Goal: Task Accomplishment & Management: Manage account settings

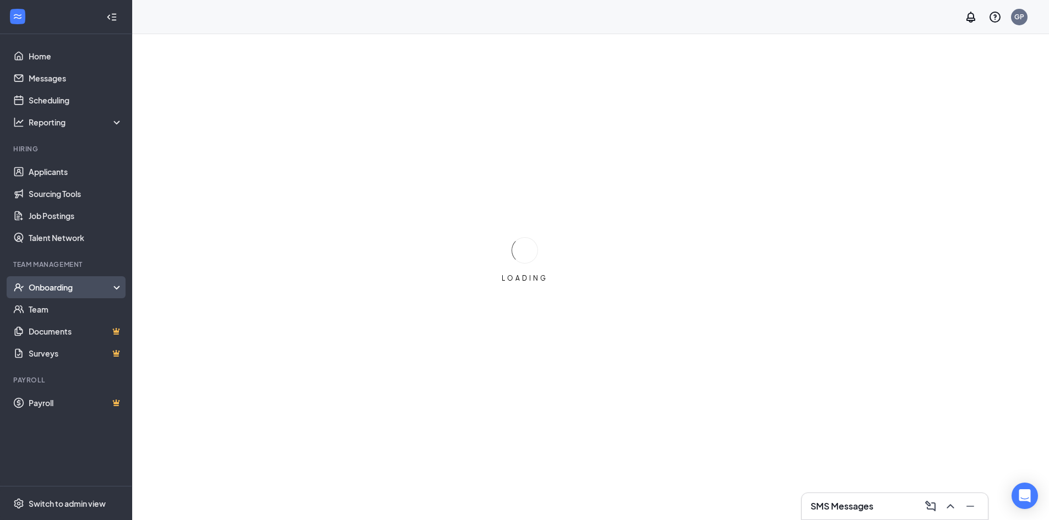
click at [69, 288] on div "Onboarding" at bounding box center [71, 287] width 85 height 11
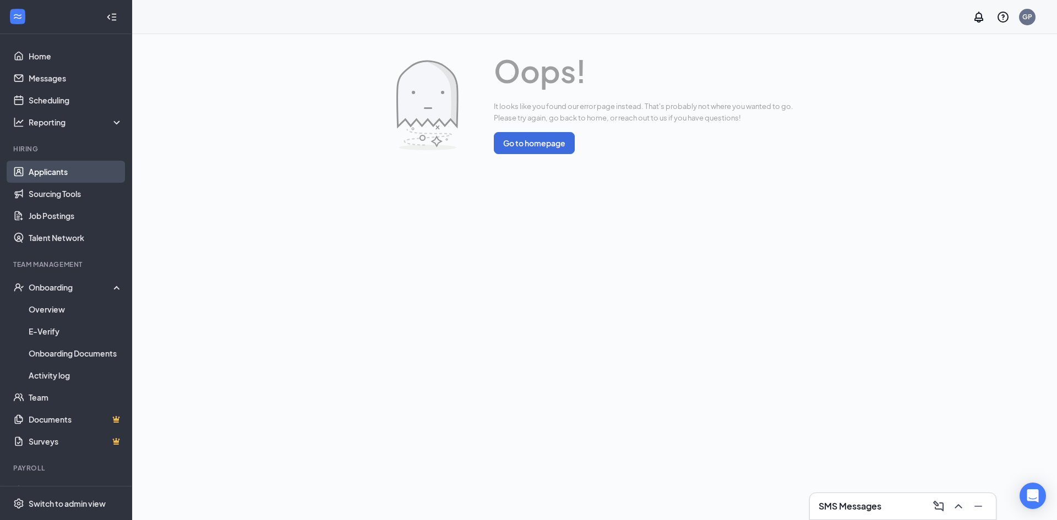
click at [56, 163] on link "Applicants" at bounding box center [76, 172] width 94 height 22
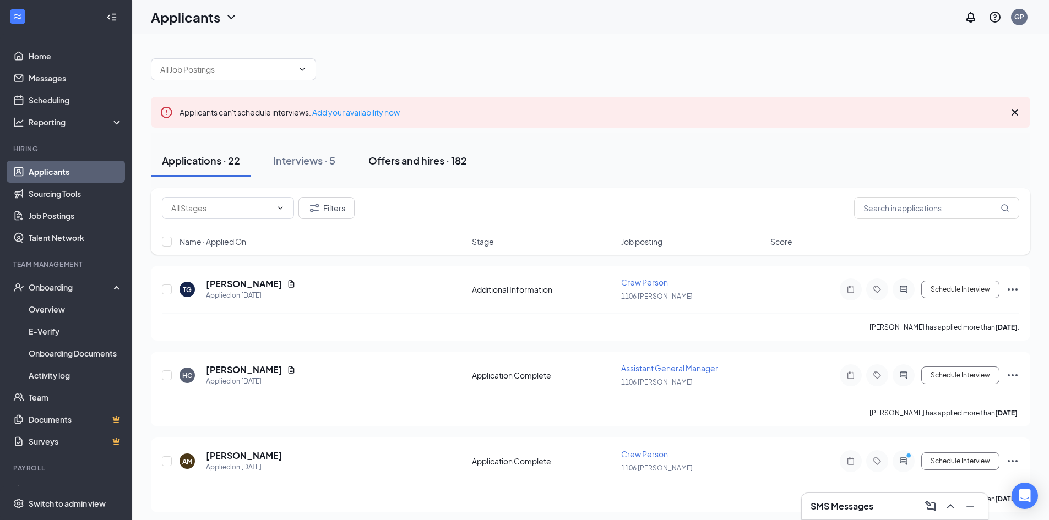
click at [433, 161] on div "Offers and hires · 182" at bounding box center [417, 161] width 99 height 14
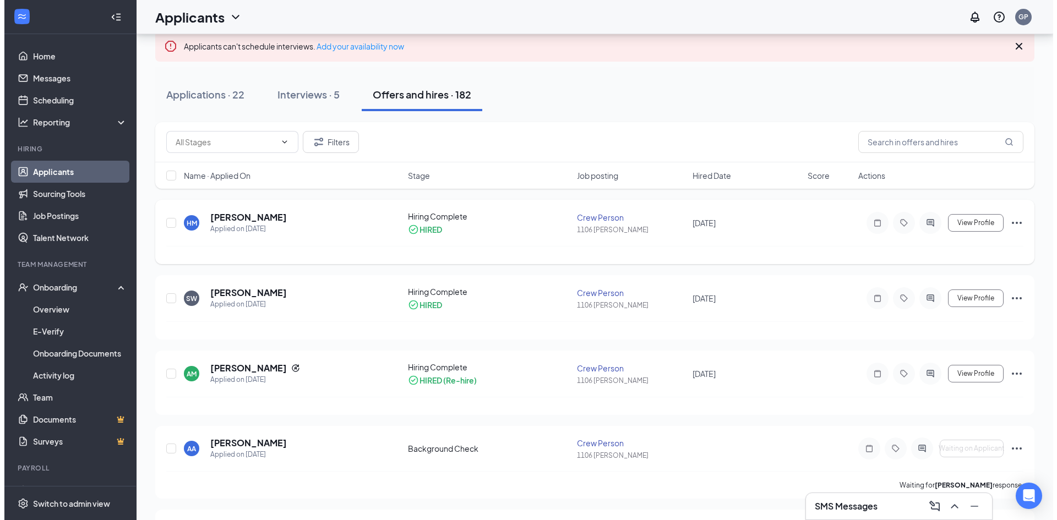
scroll to position [55, 0]
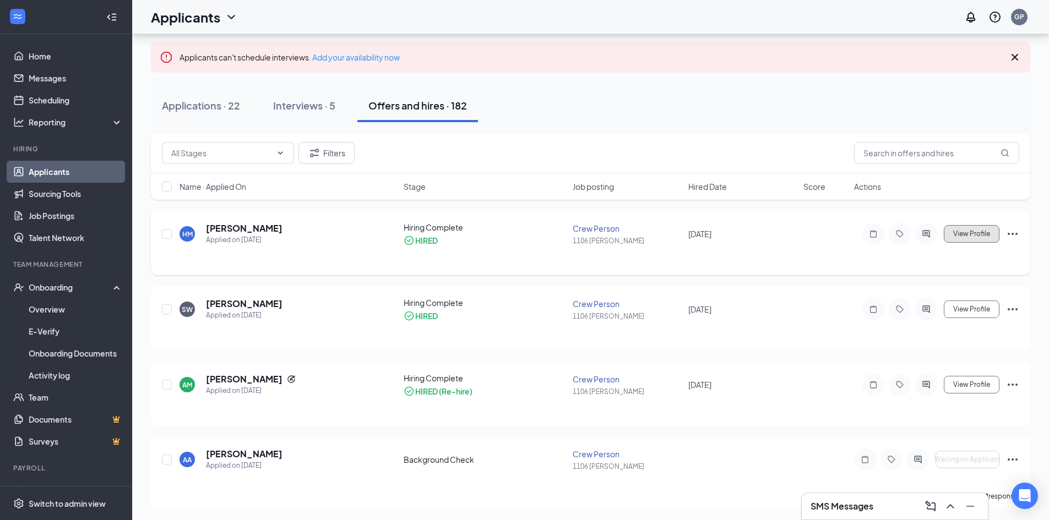
click at [966, 236] on span "View Profile" at bounding box center [971, 234] width 37 height 8
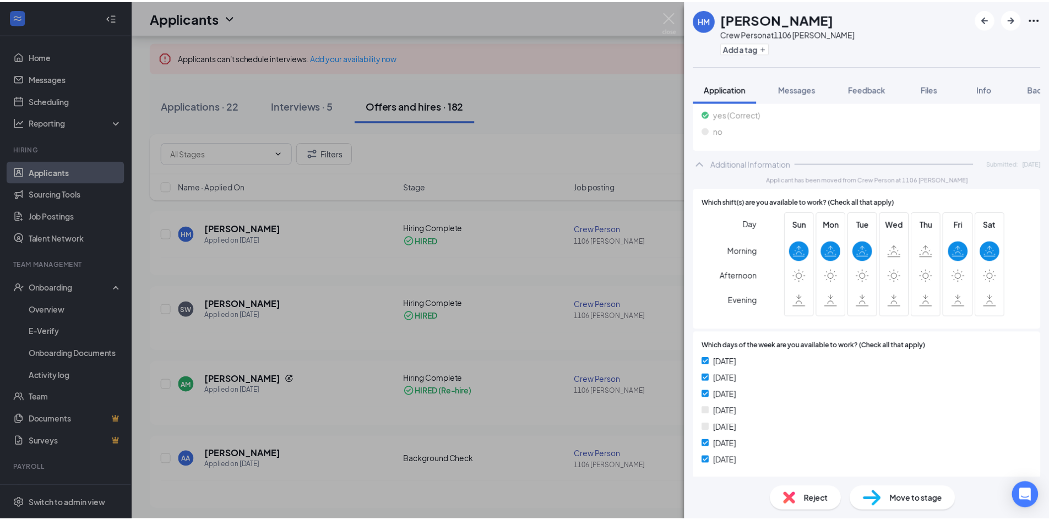
scroll to position [495, 0]
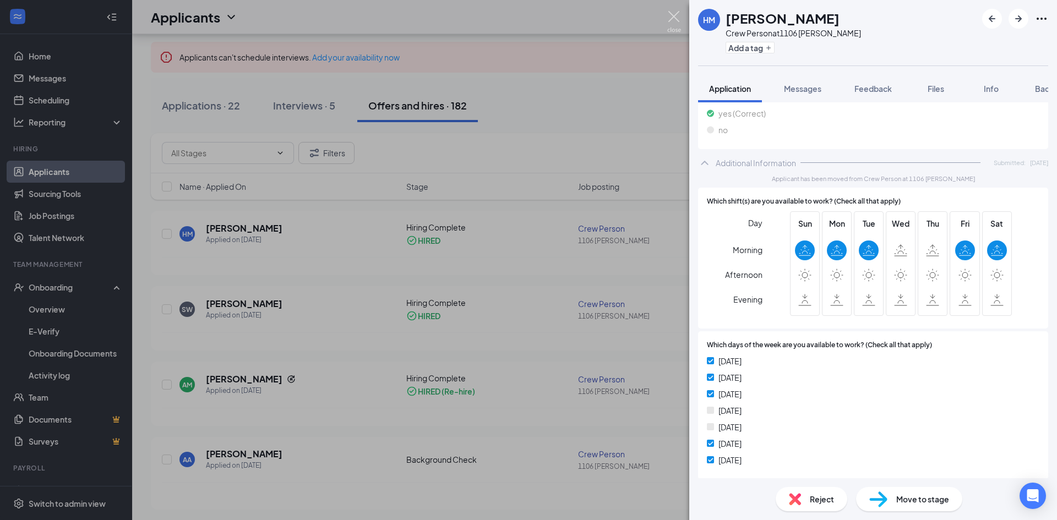
click at [672, 18] on img at bounding box center [674, 21] width 14 height 21
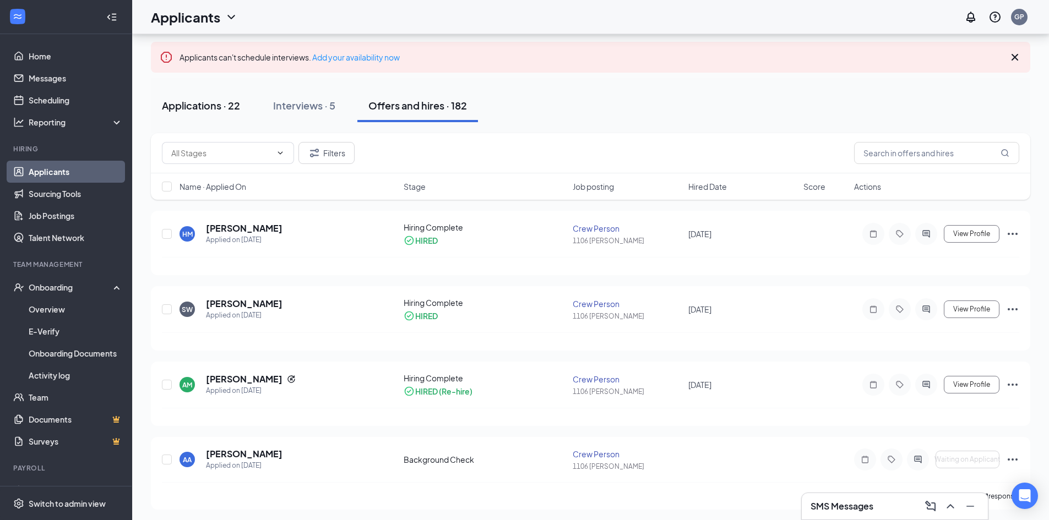
click at [219, 99] on div "Applications · 22" at bounding box center [201, 106] width 78 height 14
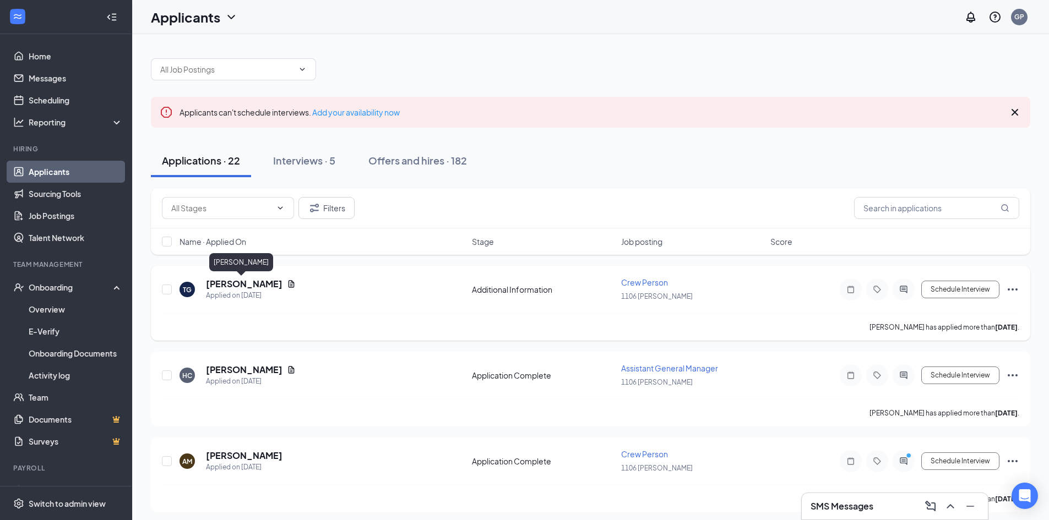
click at [231, 281] on h5 "[PERSON_NAME]" at bounding box center [244, 284] width 77 height 12
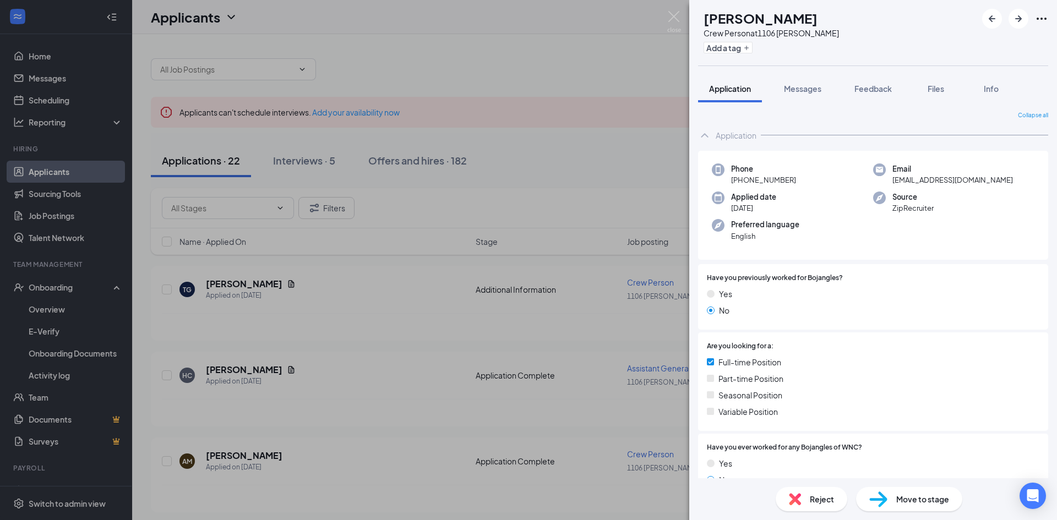
click at [1036, 17] on icon "Ellipses" at bounding box center [1041, 18] width 13 height 13
click at [936, 45] on link "View full application" at bounding box center [958, 38] width 71 height 12
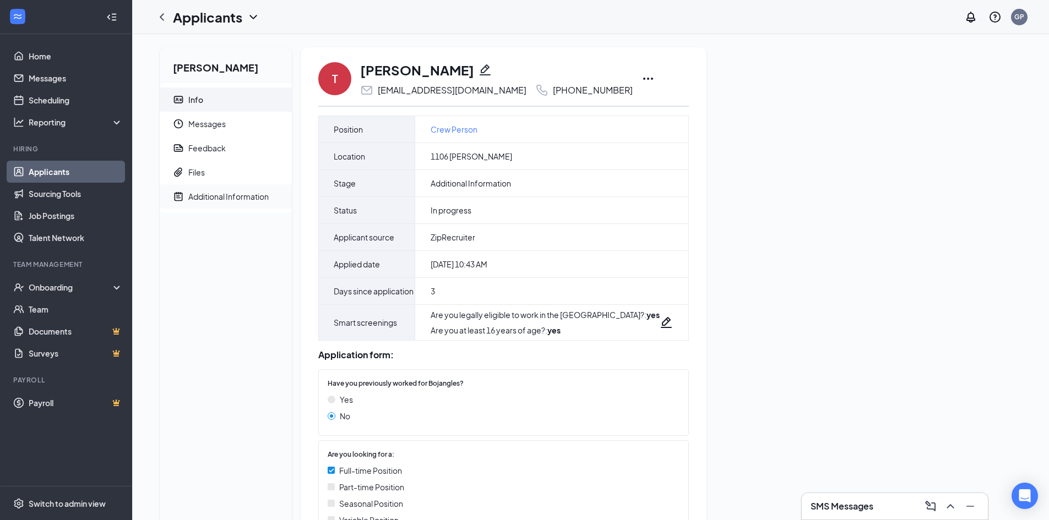
click at [212, 195] on div "Additional Information" at bounding box center [228, 196] width 80 height 11
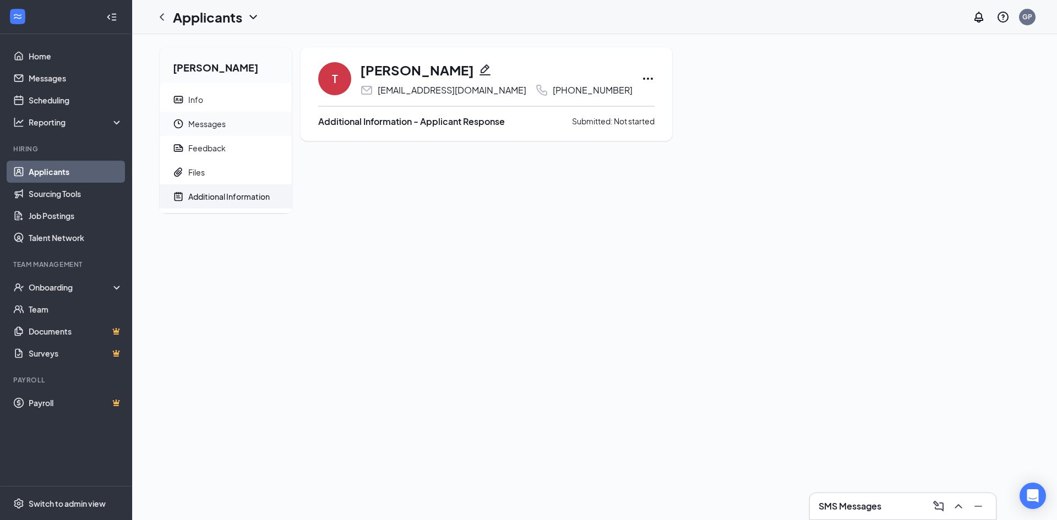
click at [221, 125] on span "Messages" at bounding box center [235, 124] width 95 height 24
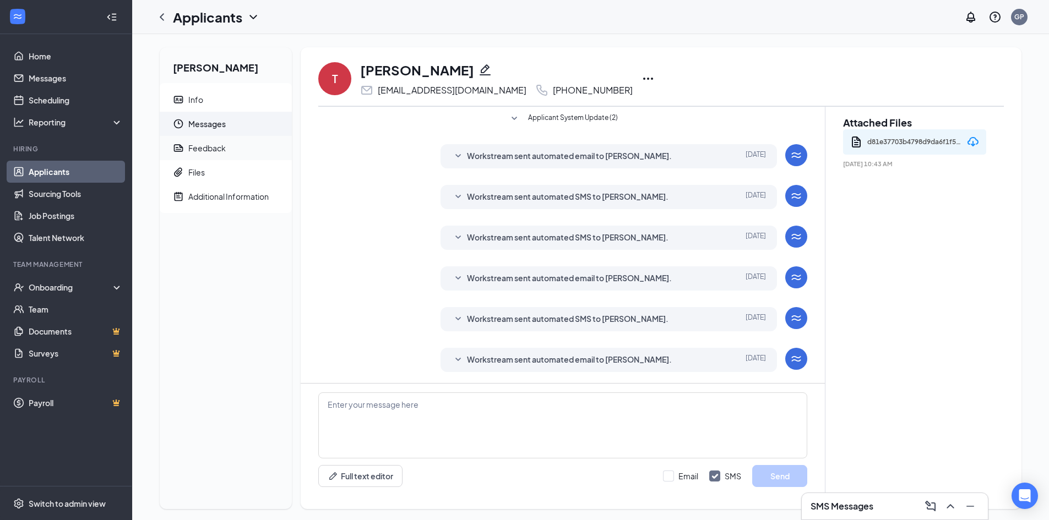
click at [226, 148] on span "Feedback" at bounding box center [235, 148] width 95 height 24
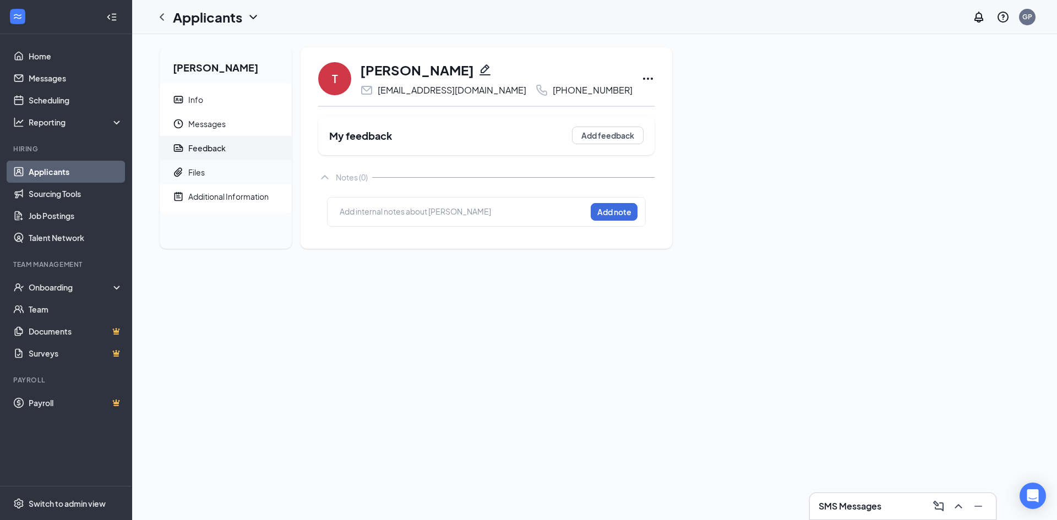
click at [210, 180] on span "Files" at bounding box center [235, 172] width 95 height 24
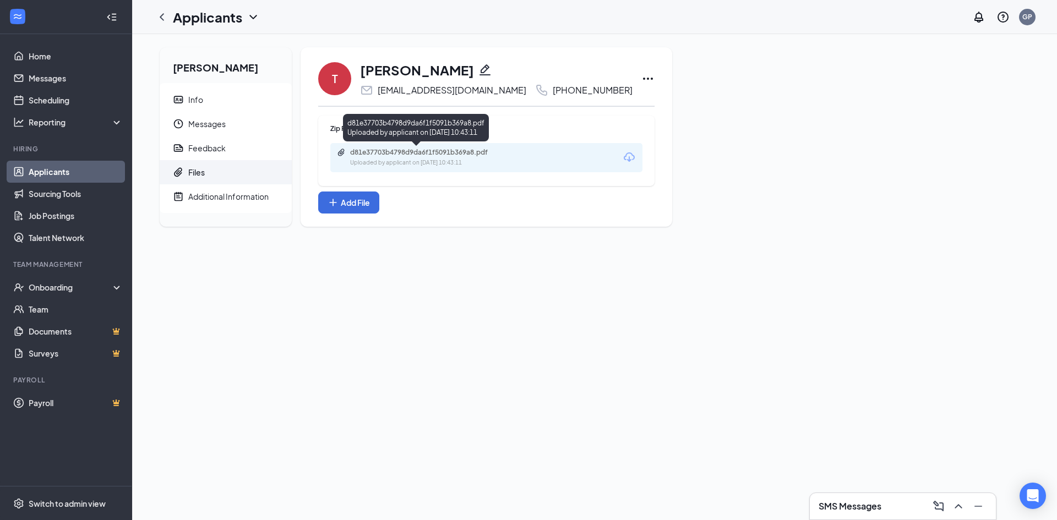
click at [396, 157] on div "d81e37703b4798d9da6f1f5091b369a8.pdf Uploaded by applicant on [DATE] 10:43:11" at bounding box center [426, 157] width 178 height 19
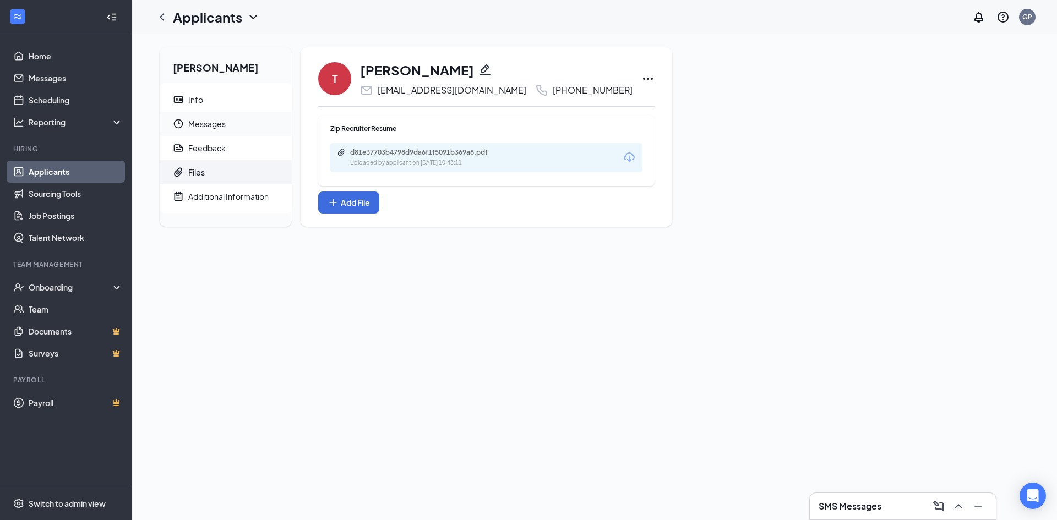
click at [219, 124] on span "Messages" at bounding box center [235, 124] width 95 height 24
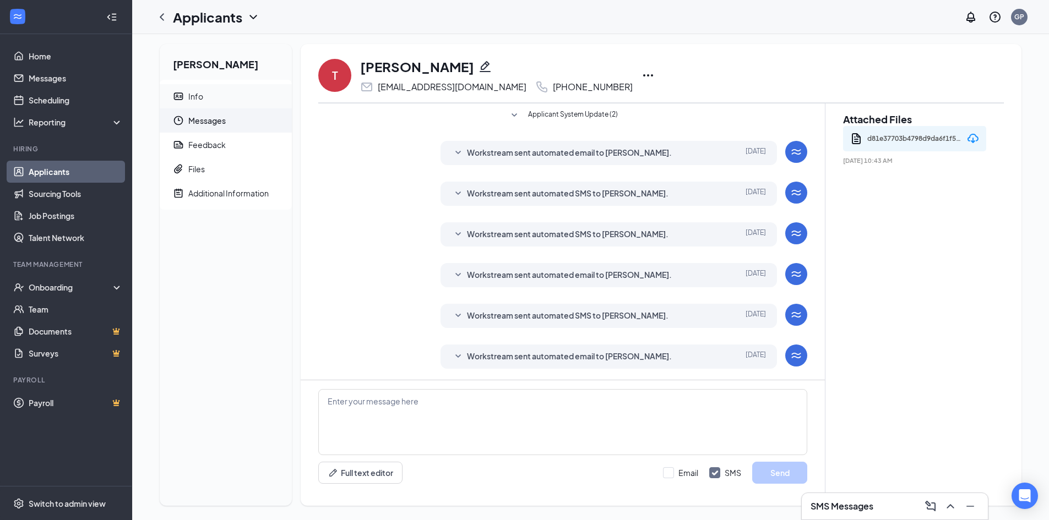
scroll to position [11, 0]
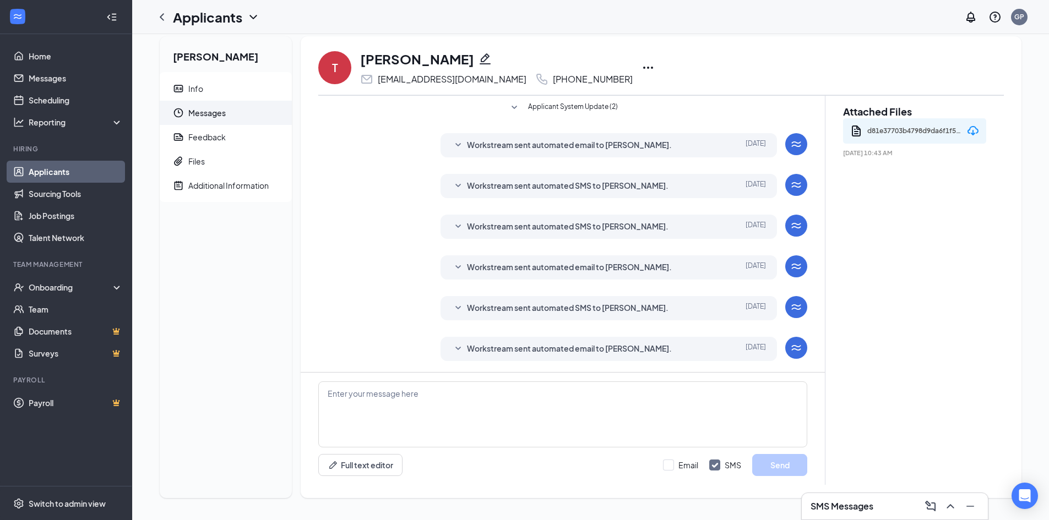
click at [199, 102] on span "Messages" at bounding box center [235, 113] width 95 height 24
click at [204, 90] on span "Info" at bounding box center [235, 89] width 95 height 24
